Goal: Navigation & Orientation: Understand site structure

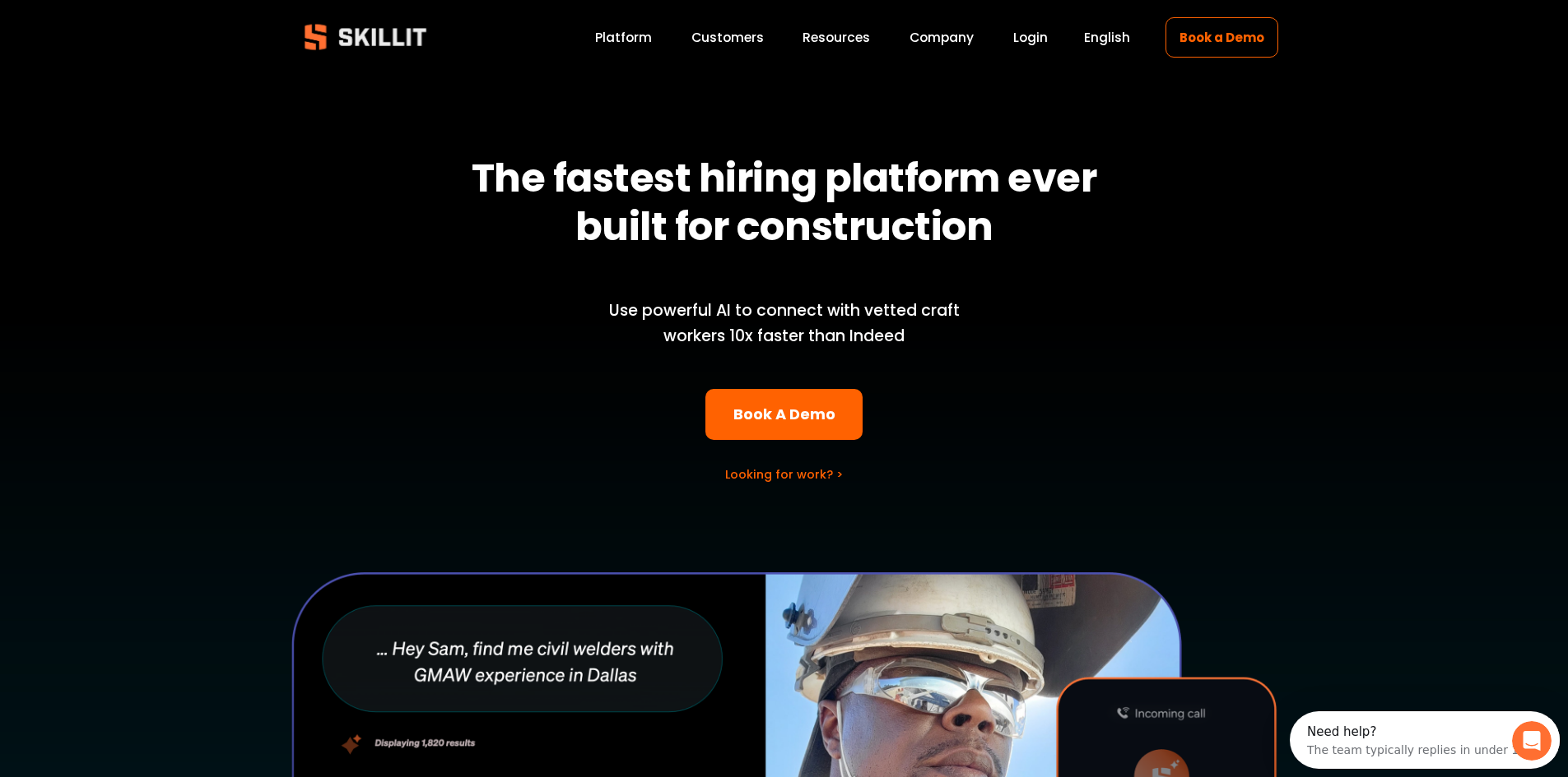
click at [634, 31] on link "Platform" at bounding box center [623, 36] width 57 height 22
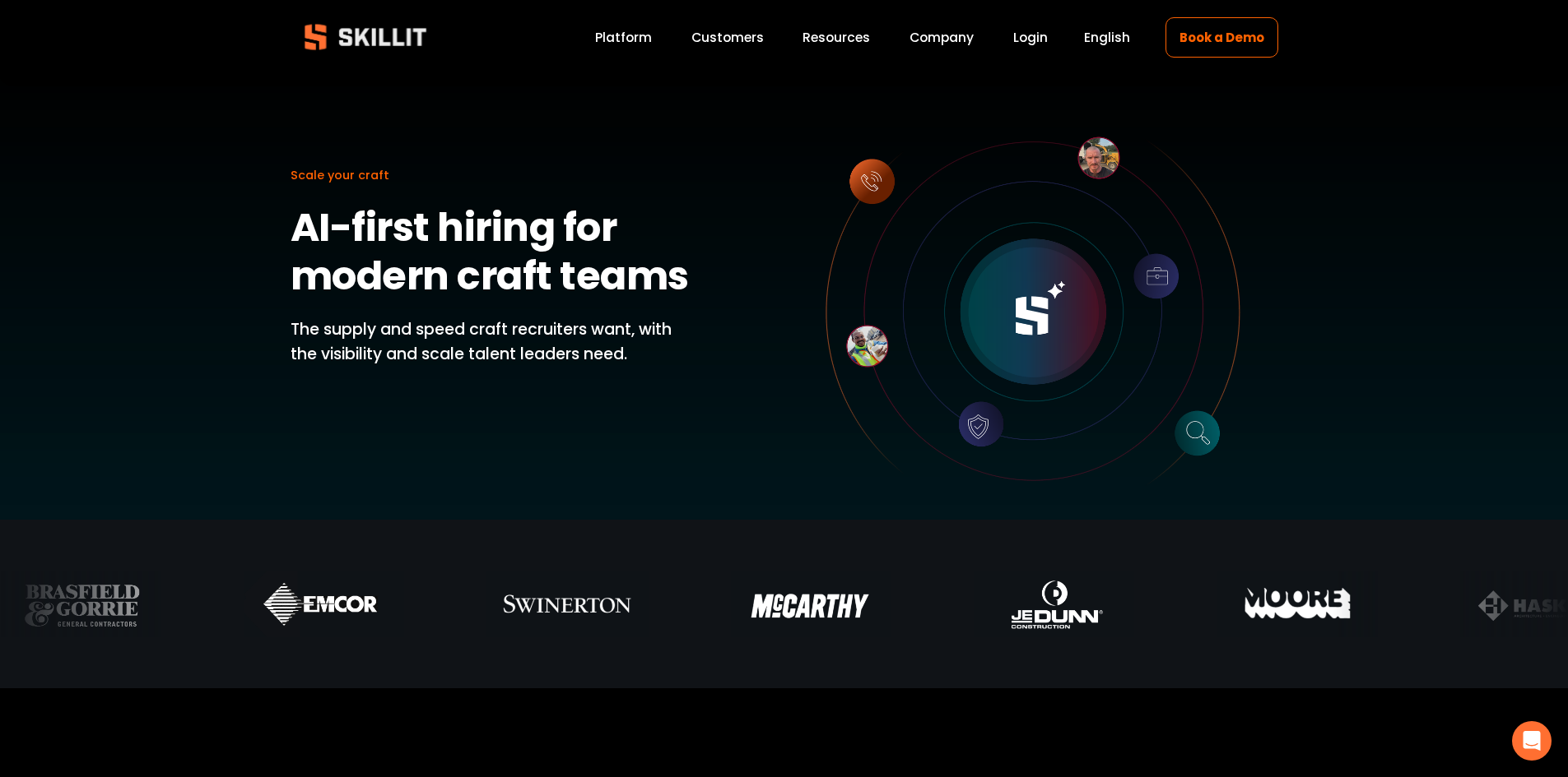
click at [730, 35] on link "Customers" at bounding box center [726, 36] width 72 height 22
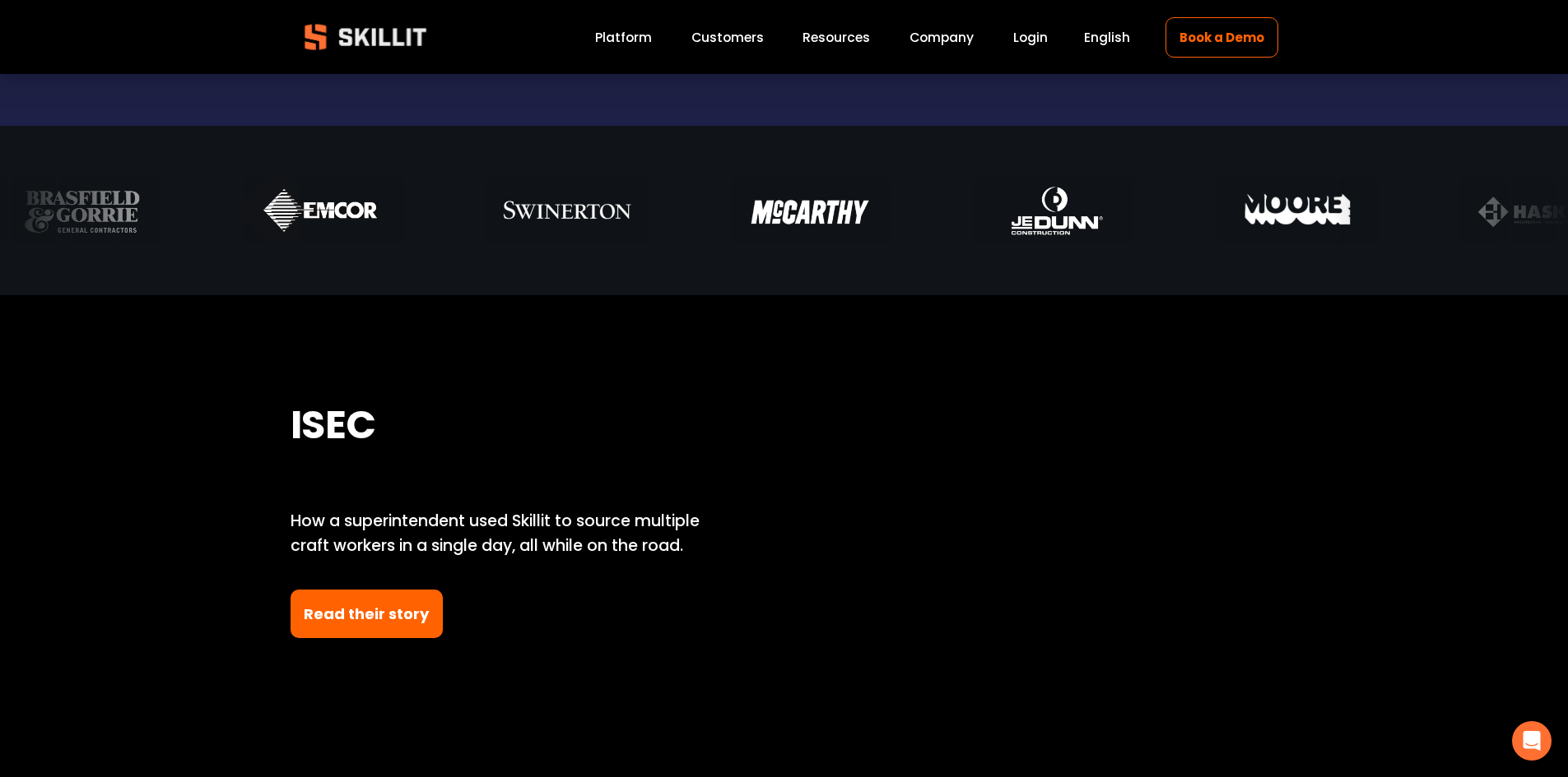
scroll to position [1152, 0]
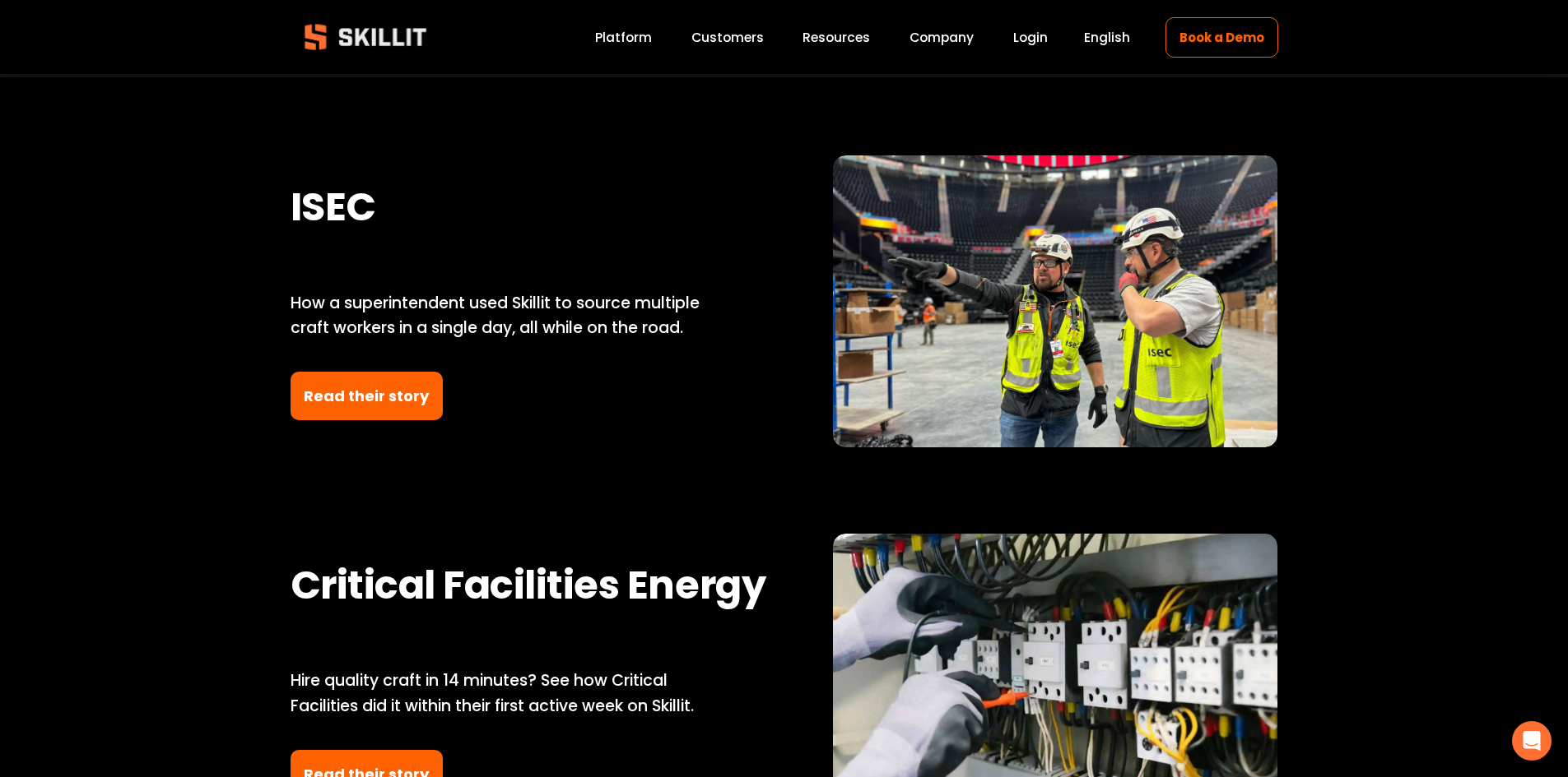
click at [621, 30] on link "Platform" at bounding box center [623, 36] width 57 height 22
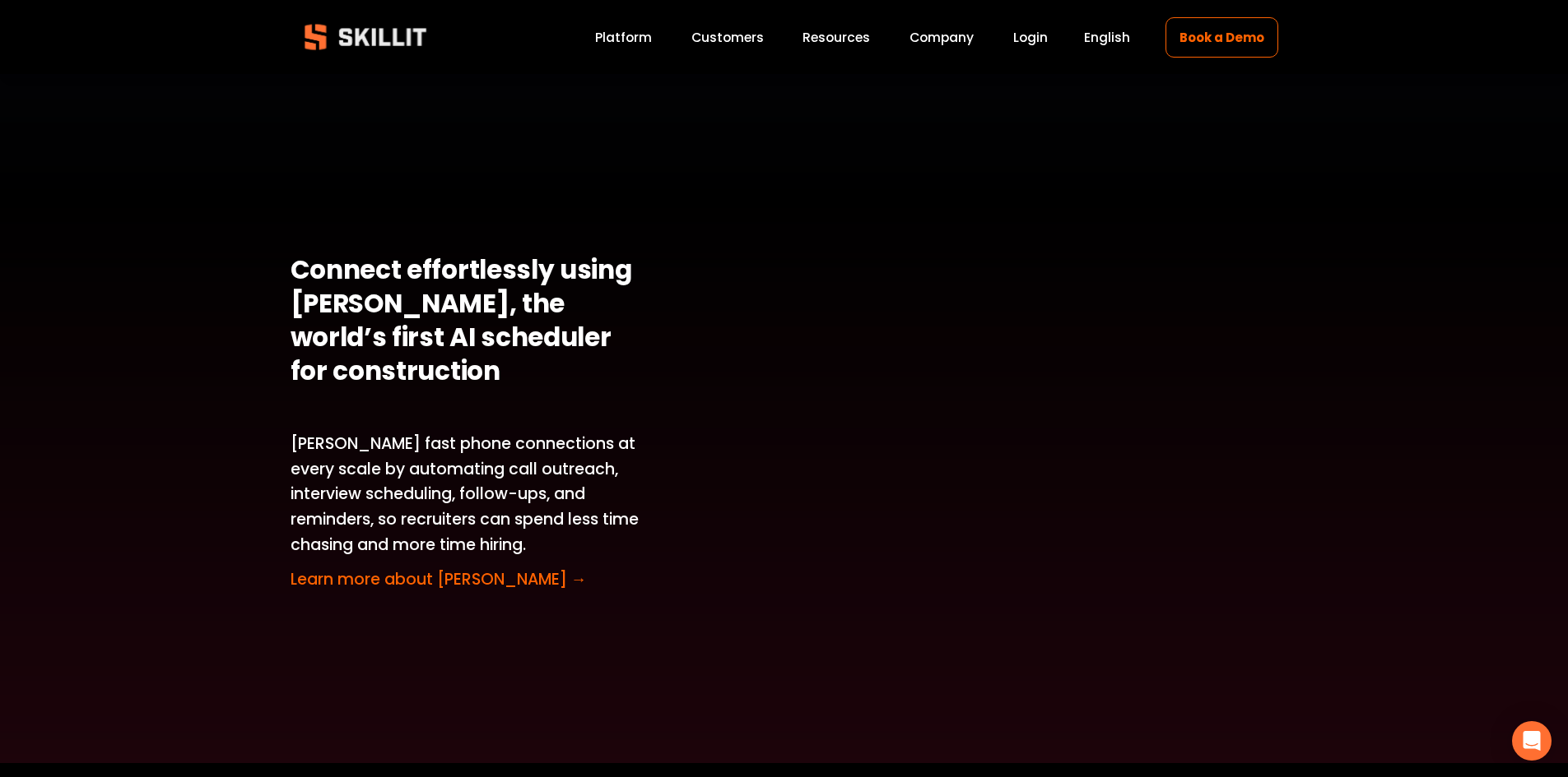
scroll to position [2961, 0]
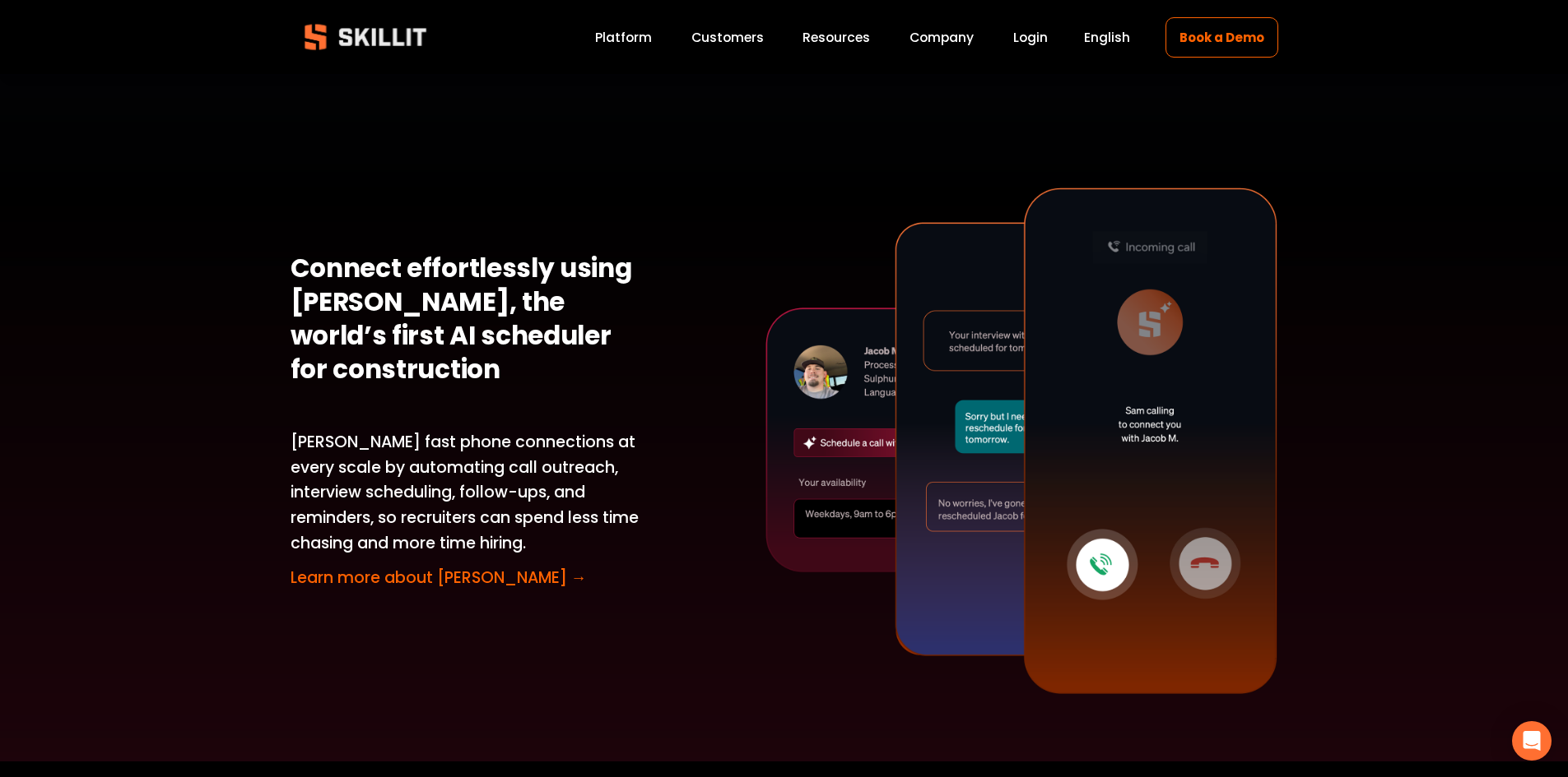
drag, startPoint x: 506, startPoint y: 280, endPoint x: 633, endPoint y: 293, distance: 127.7
click at [535, 283] on strong "Connect effortlessly using Sam, the world’s first AI scheduler for construction" at bounding box center [464, 318] width 347 height 137
drag, startPoint x: 636, startPoint y: 401, endPoint x: 598, endPoint y: 425, distance: 44.9
click at [633, 430] on p "Sam powers fast phone connections at every scale by automating call outreach, i…" at bounding box center [471, 493] width 361 height 127
click at [669, 367] on div "Screen smarter with craft-specific tools From craft-specific assessments and tr…" at bounding box center [784, 103] width 1568 height 1213
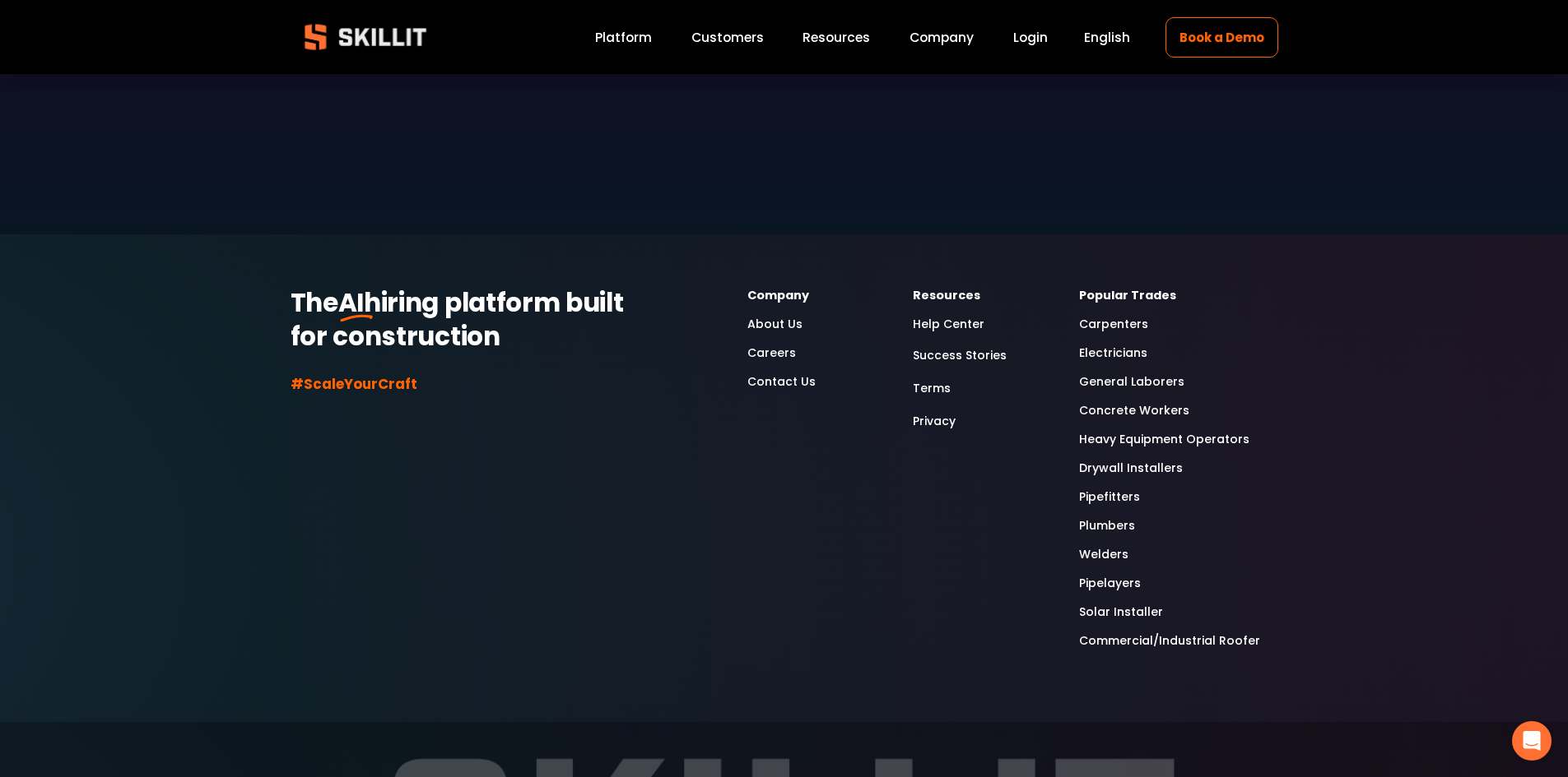
scroll to position [4394, 0]
click at [770, 317] on link "About Us" at bounding box center [774, 326] width 55 height 19
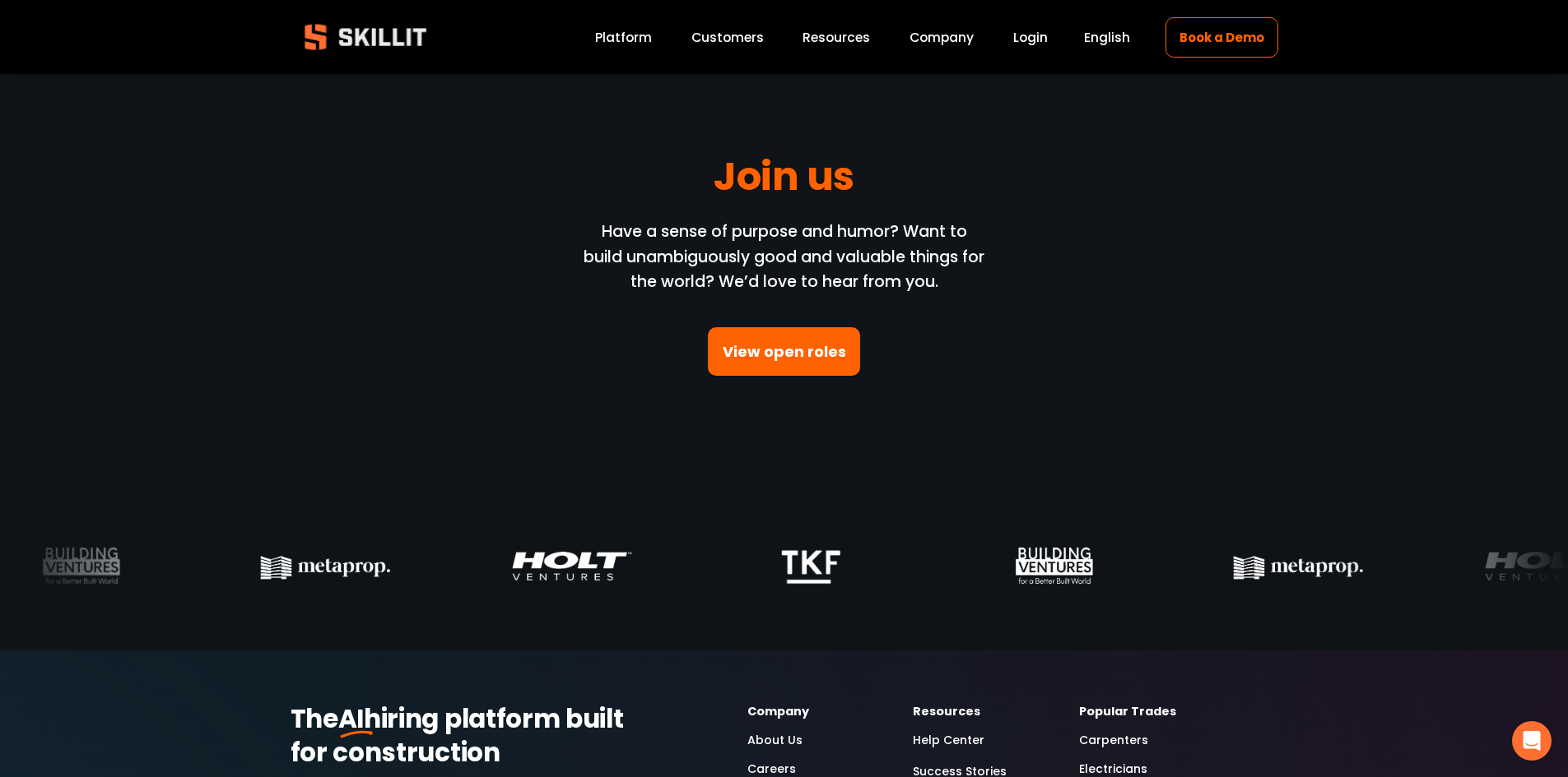
scroll to position [4853, 0]
